Goal: Complete application form

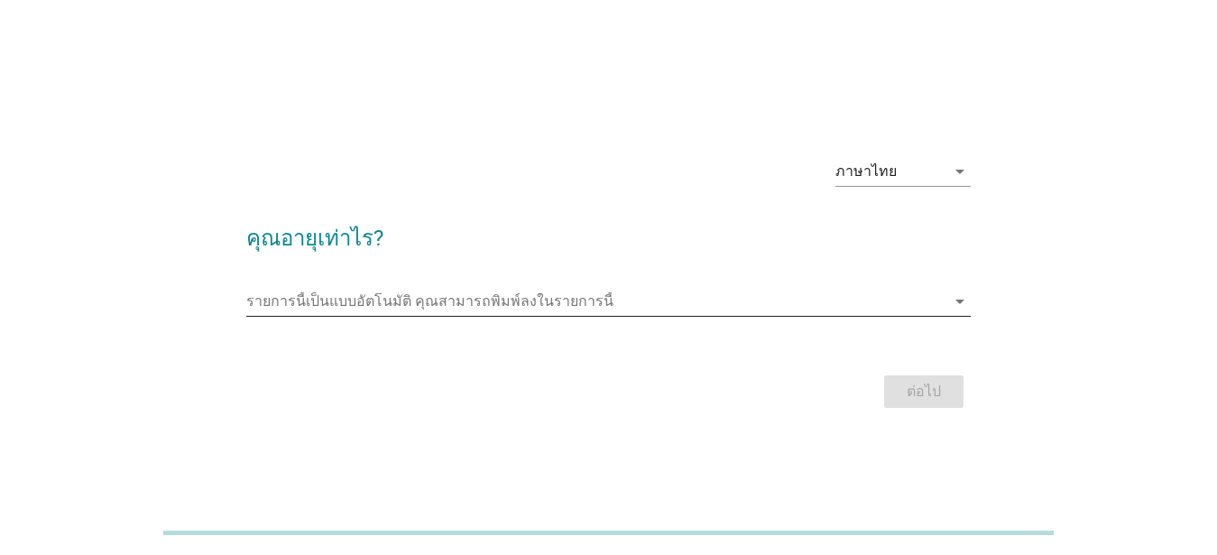
click at [762, 287] on input "รายการนี้เป็นแบบอัตโนมัติ คุณสามารถพิมพ์ลงในรายการนี้" at bounding box center [595, 301] width 699 height 29
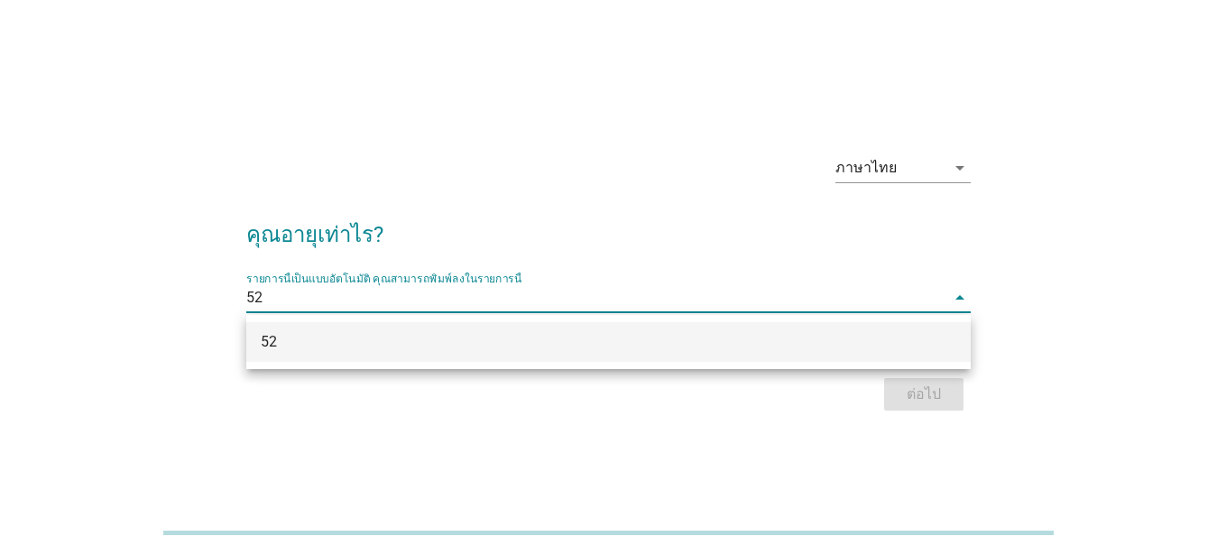
type input "52"
click at [780, 425] on div "ภาษาไทย arrow_drop_down คุณอายุเท่าไร? รายการนี้เป็นแบบอัตโนมัติ [PERSON_NAME]พ…" at bounding box center [608, 278] width 753 height 306
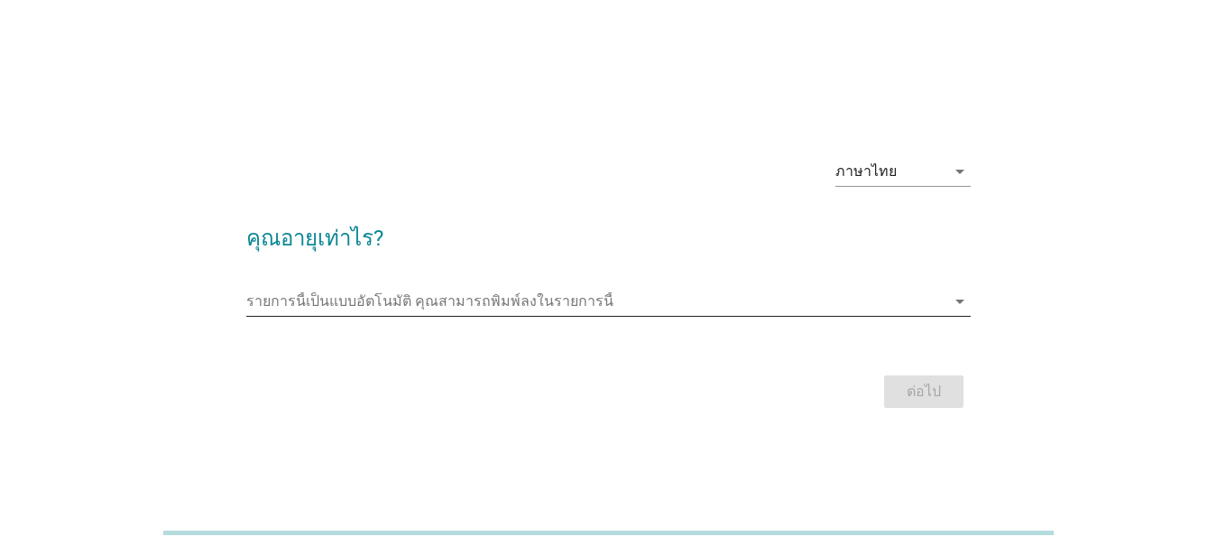
click at [399, 307] on input "รายการนี้เป็นแบบอัตโนมัติ คุณสามารถพิมพ์ลงในรายการนี้" at bounding box center [595, 301] width 699 height 29
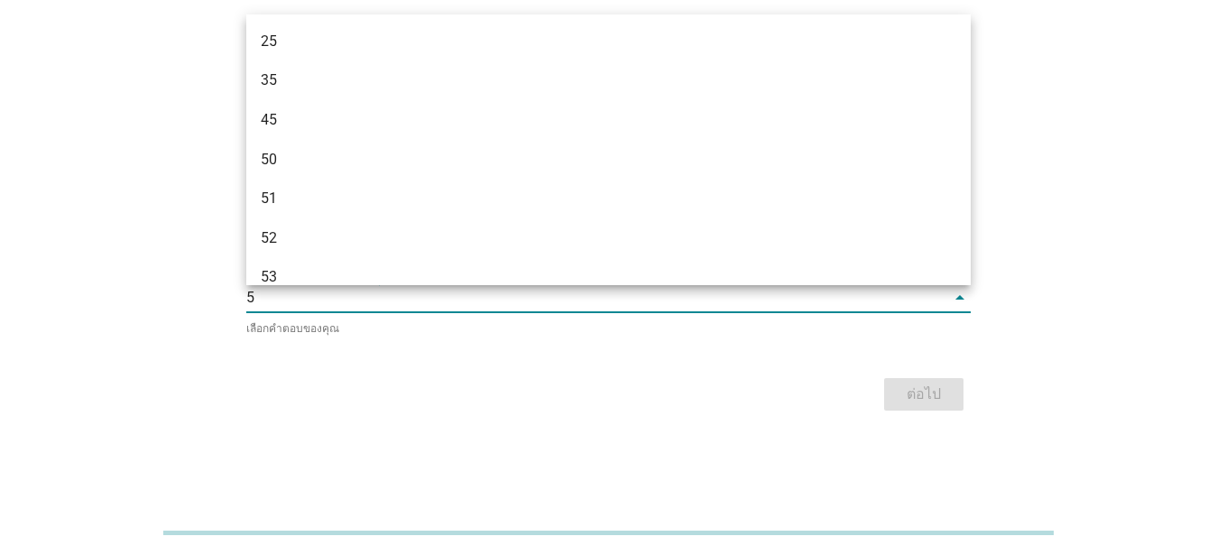
type input "52"
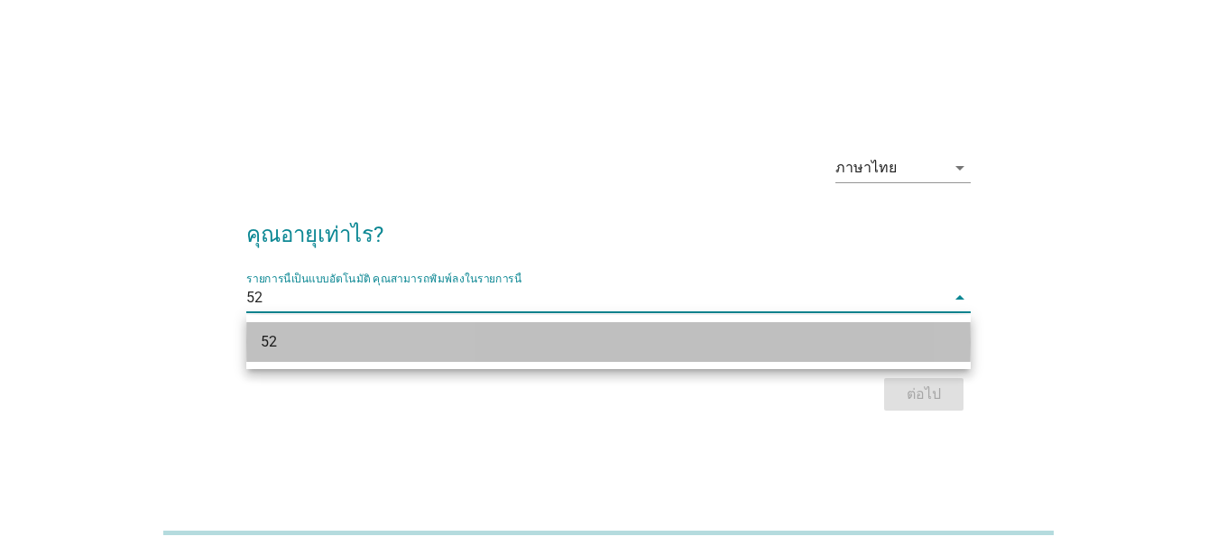
click at [374, 331] on div "52" at bounding box center [580, 342] width 638 height 22
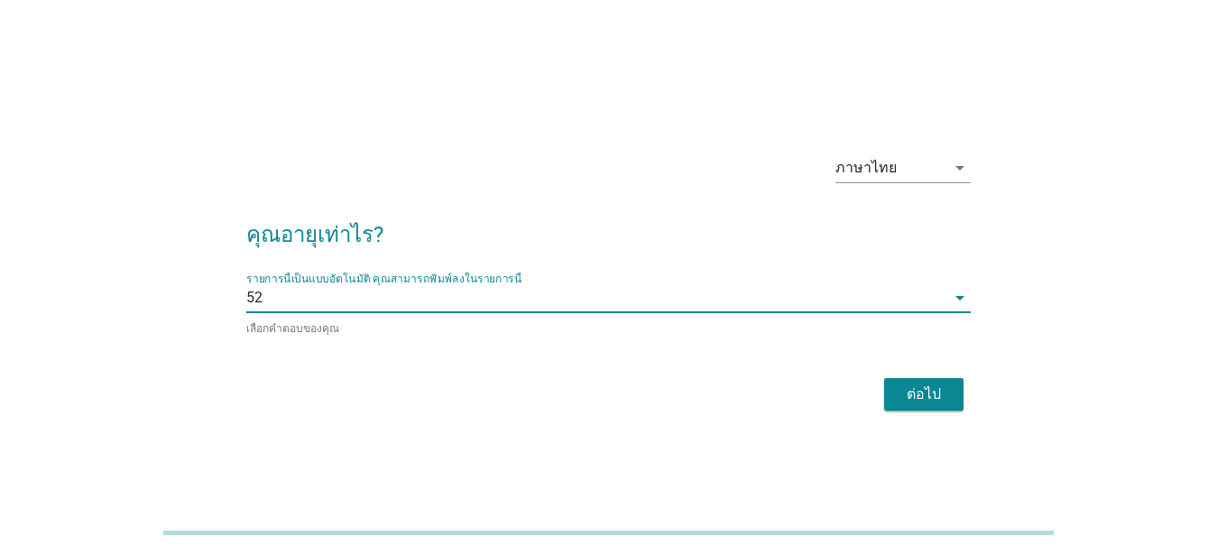
click at [894, 392] on button "ต่อไป" at bounding box center [923, 394] width 79 height 32
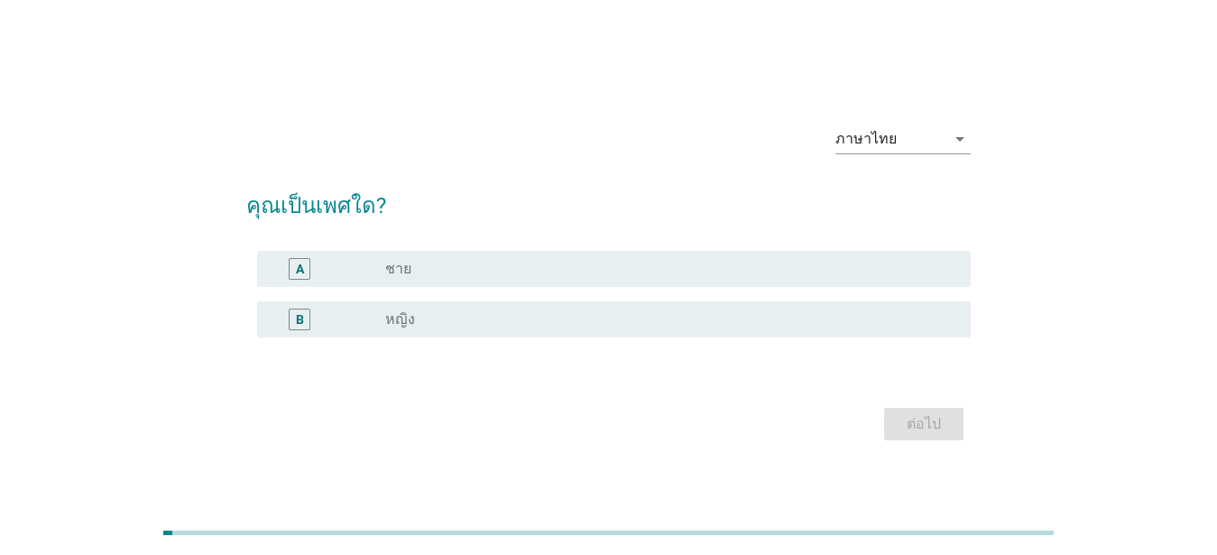
click at [304, 266] on div "A" at bounding box center [300, 269] width 22 height 22
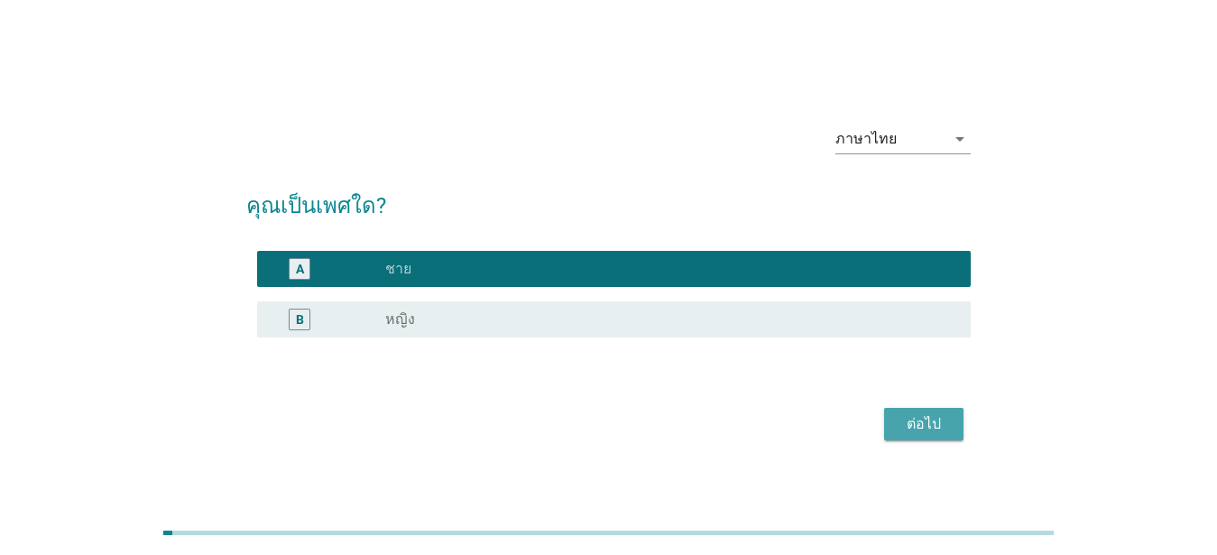
click at [955, 422] on button "ต่อไป" at bounding box center [923, 424] width 79 height 32
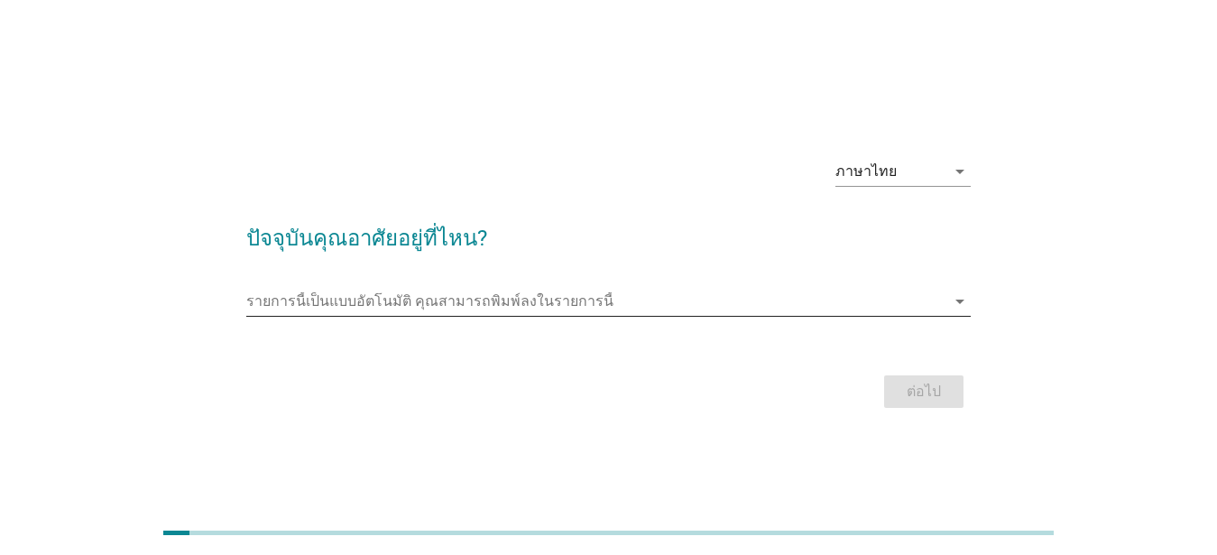
click at [355, 303] on input "รายการนี้เป็นแบบอัตโนมัติ คุณสามารถพิมพ์ลงในรายการนี้" at bounding box center [595, 301] width 699 height 29
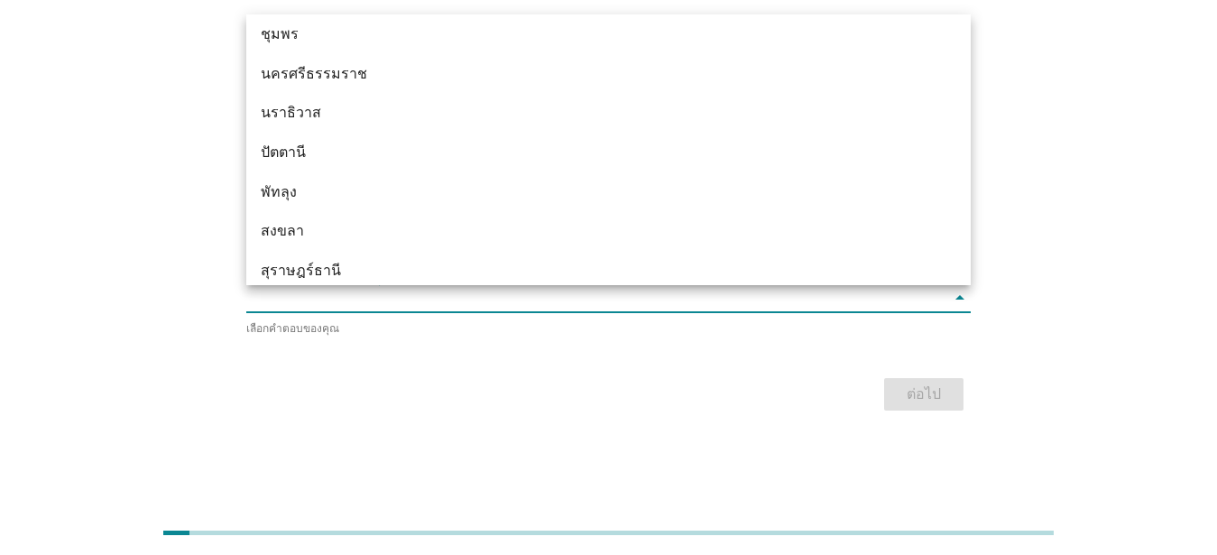
scroll to position [2577, 0]
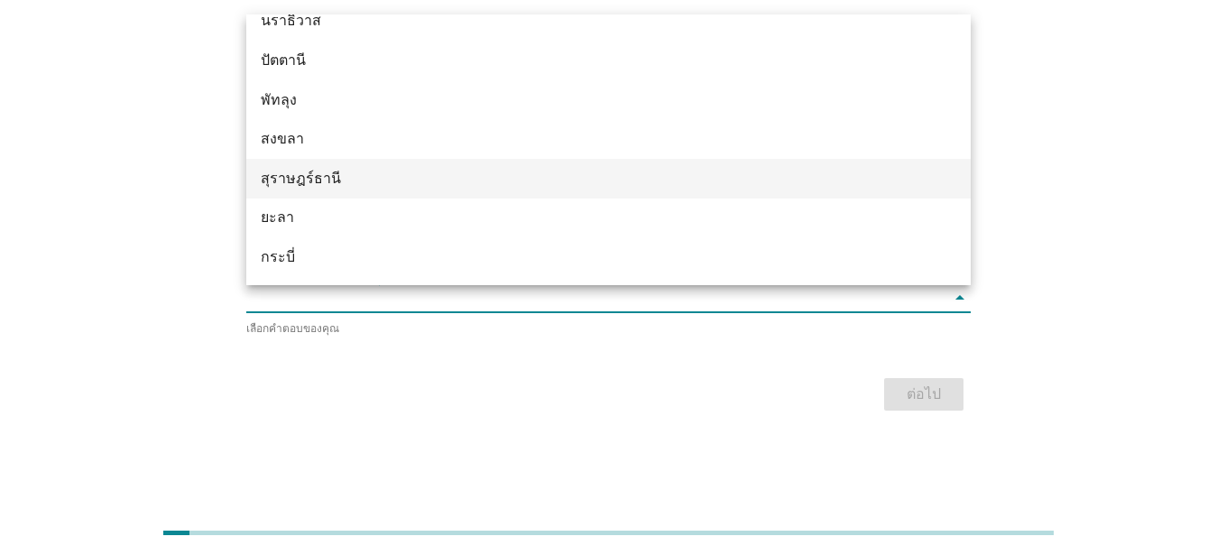
click at [361, 170] on div "สุราษฎร์ธานี" at bounding box center [580, 179] width 638 height 22
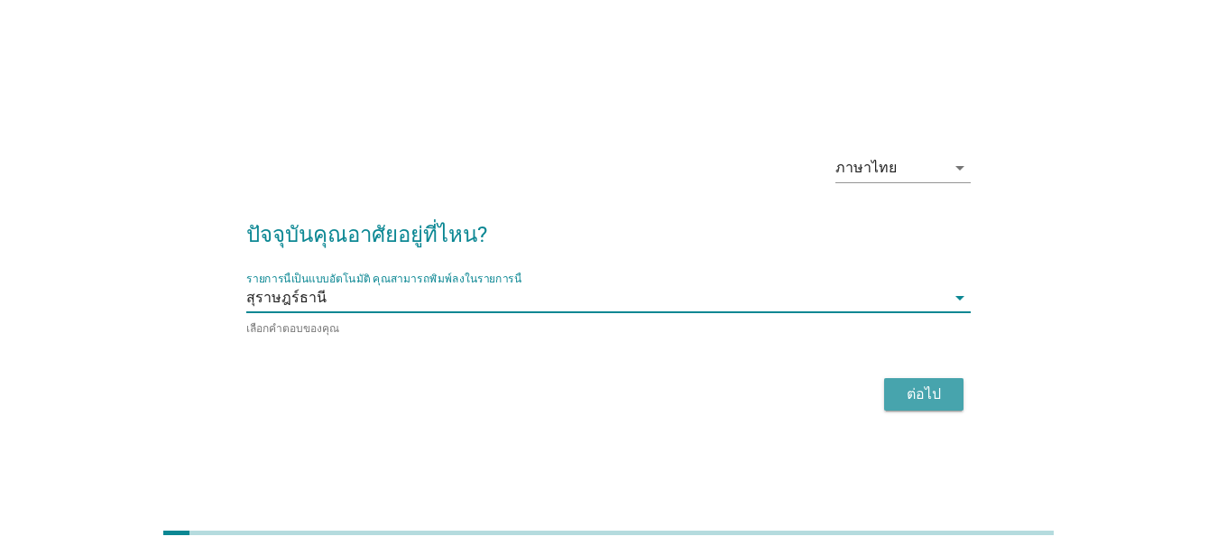
click at [897, 394] on button "ต่อไป" at bounding box center [923, 394] width 79 height 32
